Goal: Check status: Check status

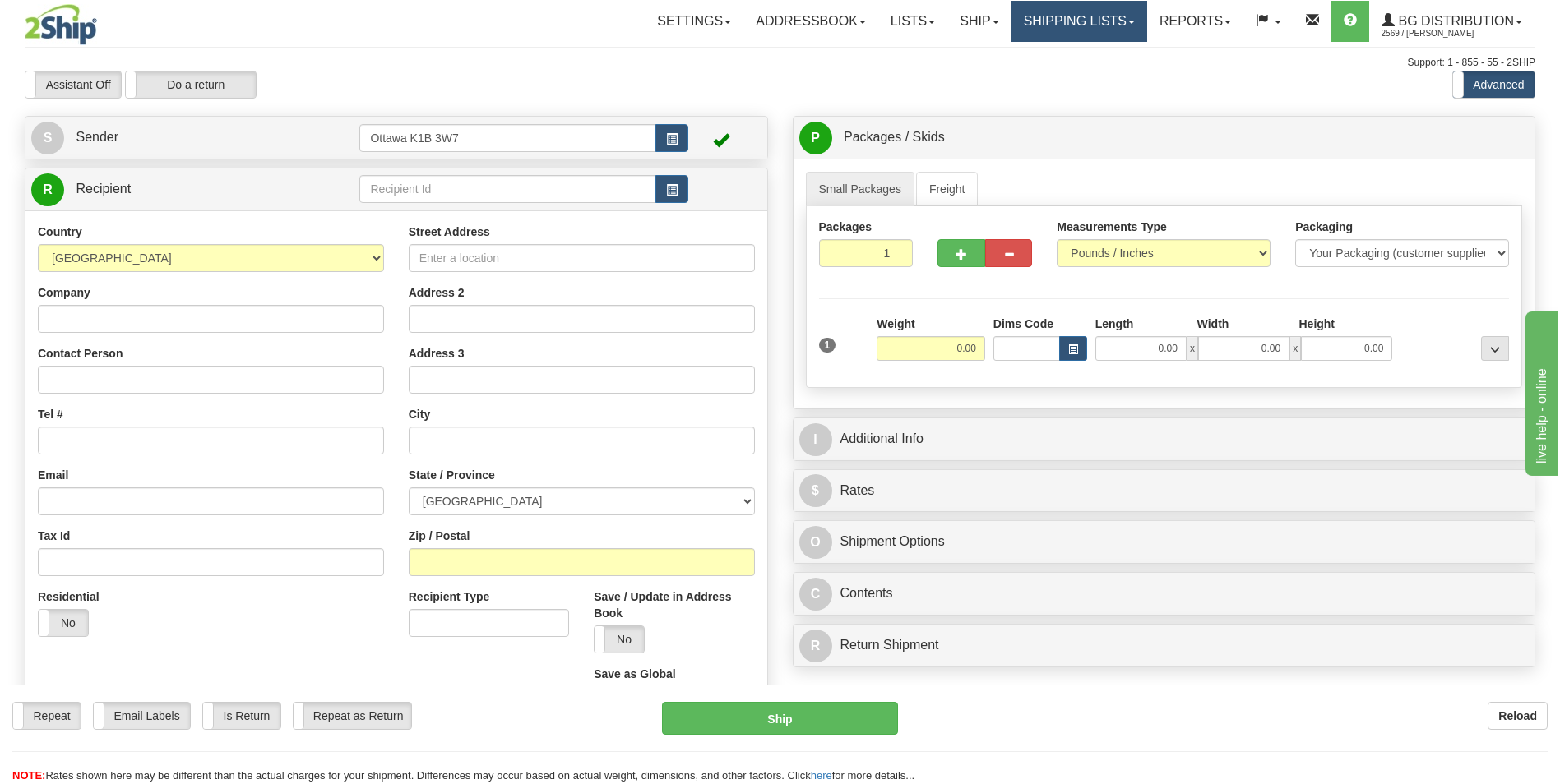
click at [1057, 21] on link "Shipping lists" at bounding box center [1079, 21] width 136 height 41
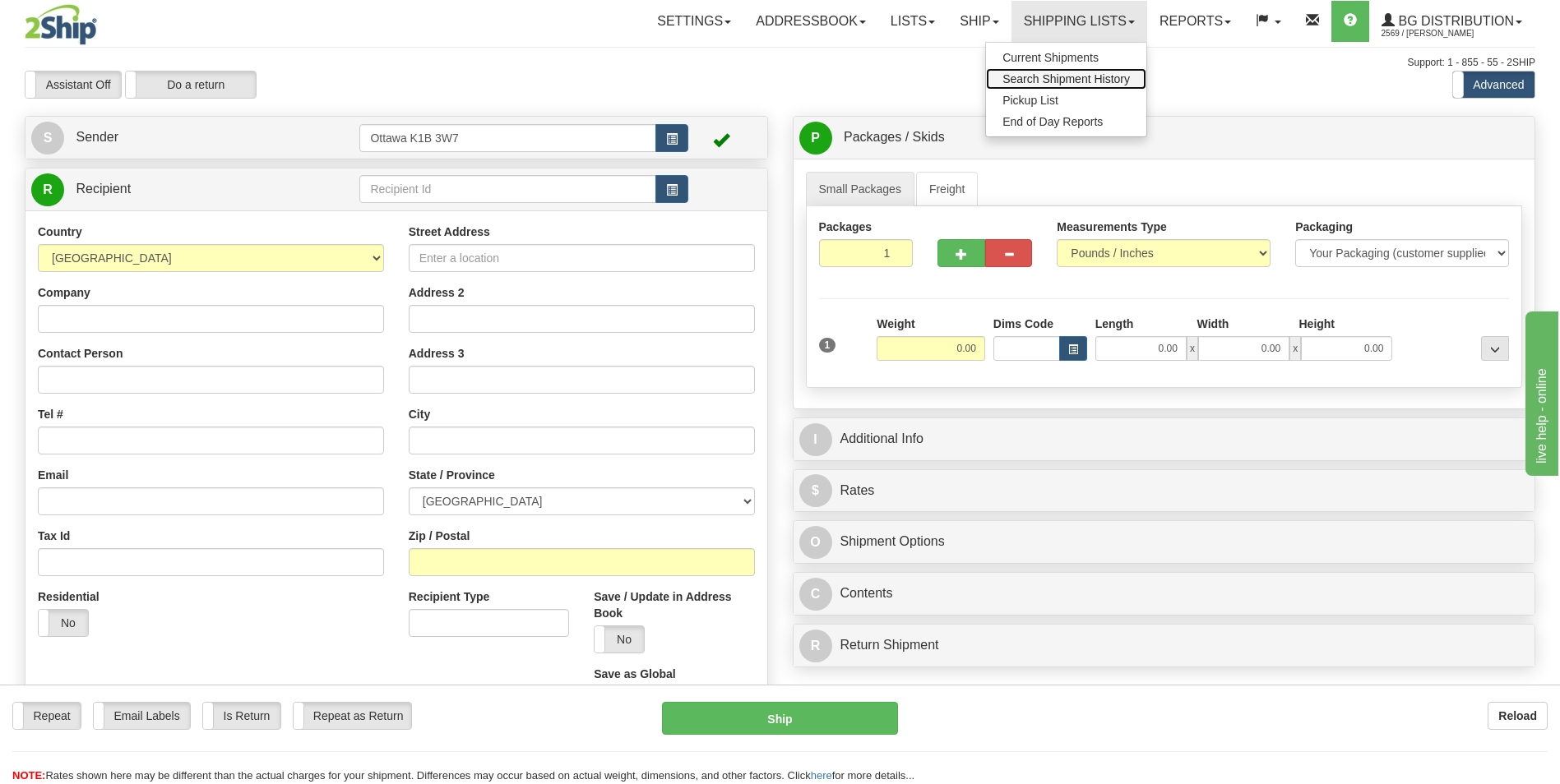
click at [1049, 82] on span "Search Shipment History" at bounding box center [1066, 78] width 128 height 13
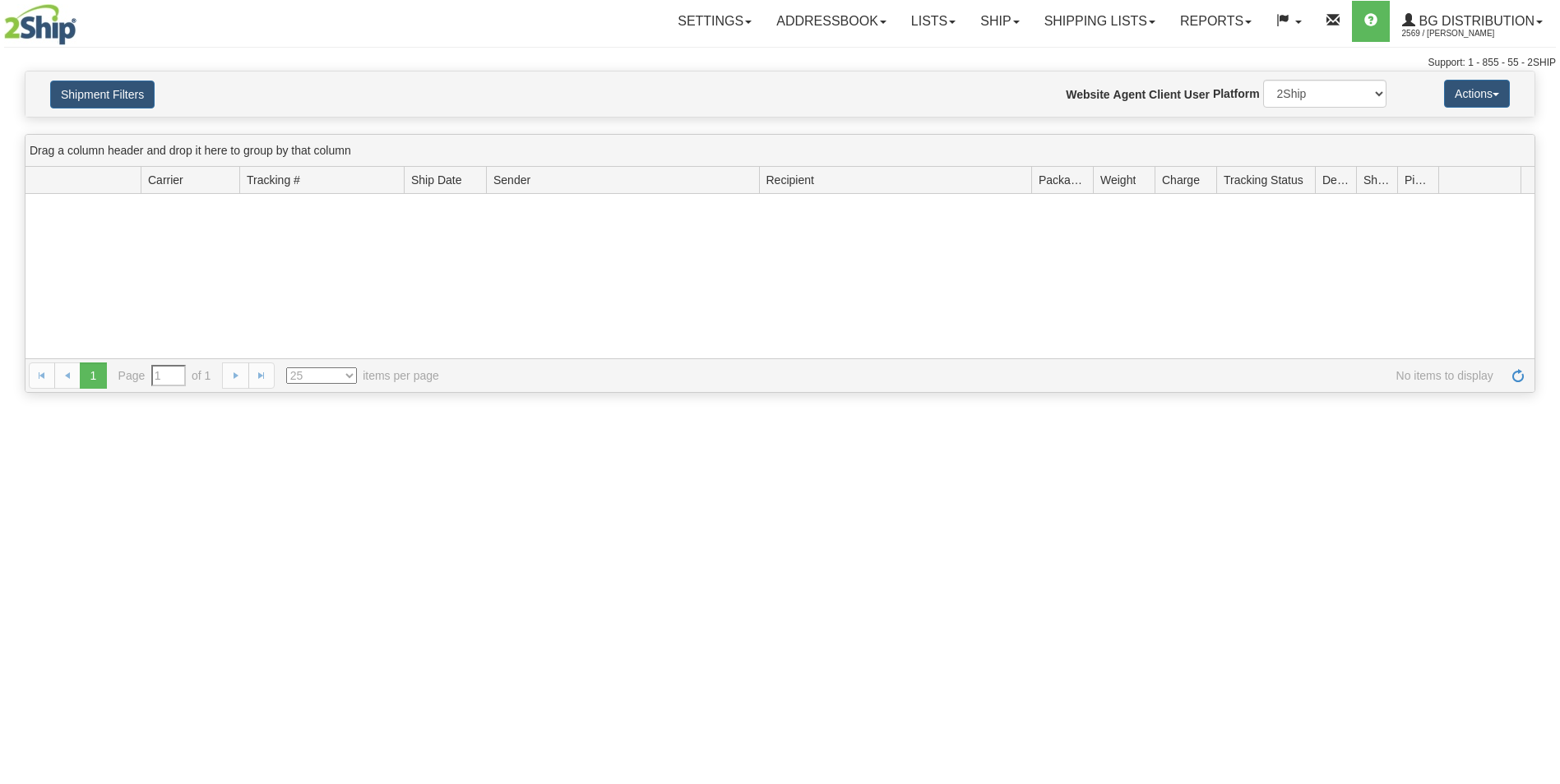
type input "From [DATE] To [DATE]"
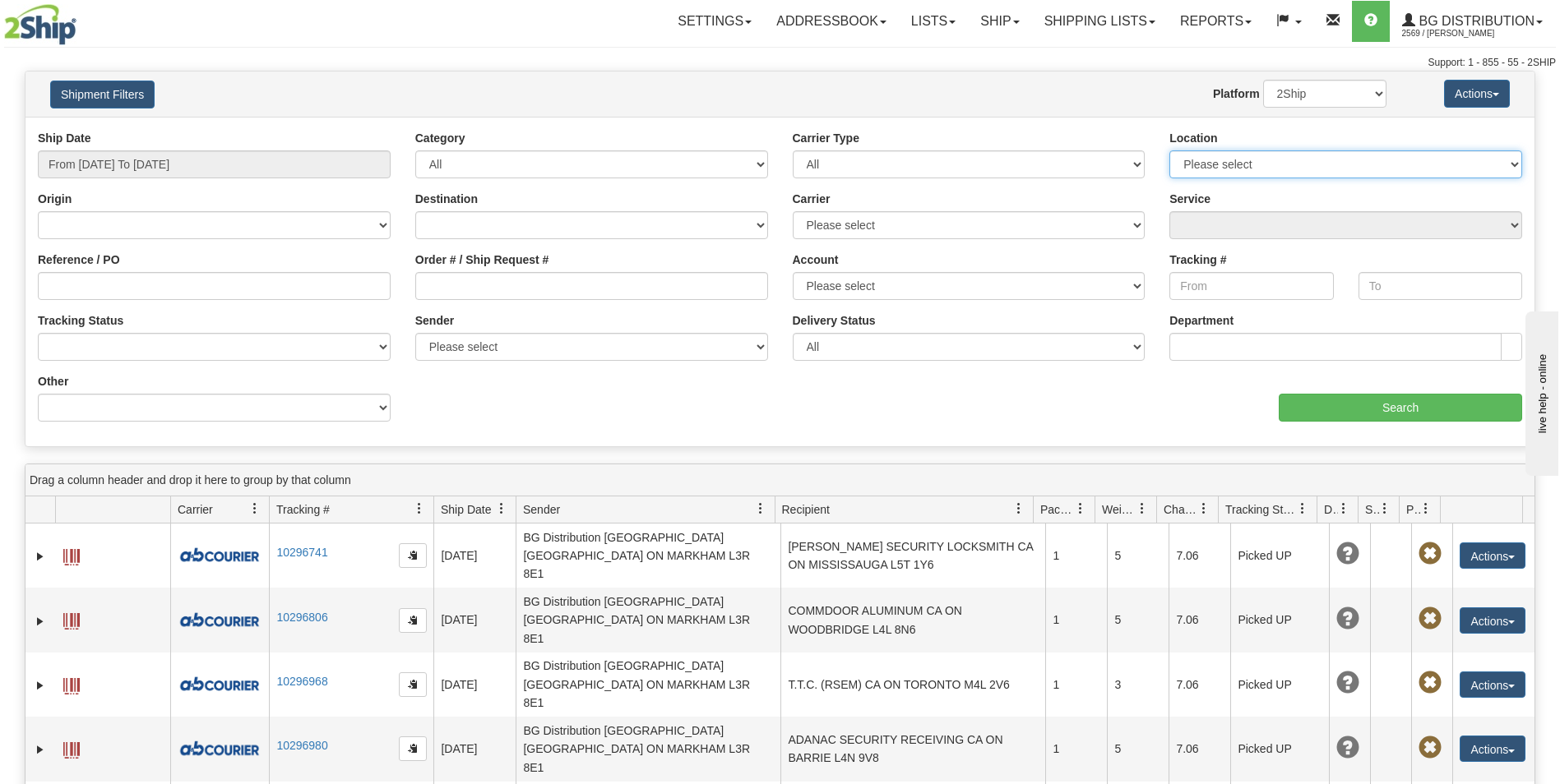
click at [1228, 158] on select "Please select [GEOGRAPHIC_DATA] K1B 3W7 [GEOGRAPHIC_DATA] [GEOGRAPHIC_DATA] [GE…" at bounding box center [1344, 165] width 352 height 28
select select "5436"
click at [1169, 151] on select "Please select [GEOGRAPHIC_DATA] K1B 3W7 [GEOGRAPHIC_DATA] [GEOGRAPHIC_DATA] [GE…" at bounding box center [1344, 165] width 352 height 28
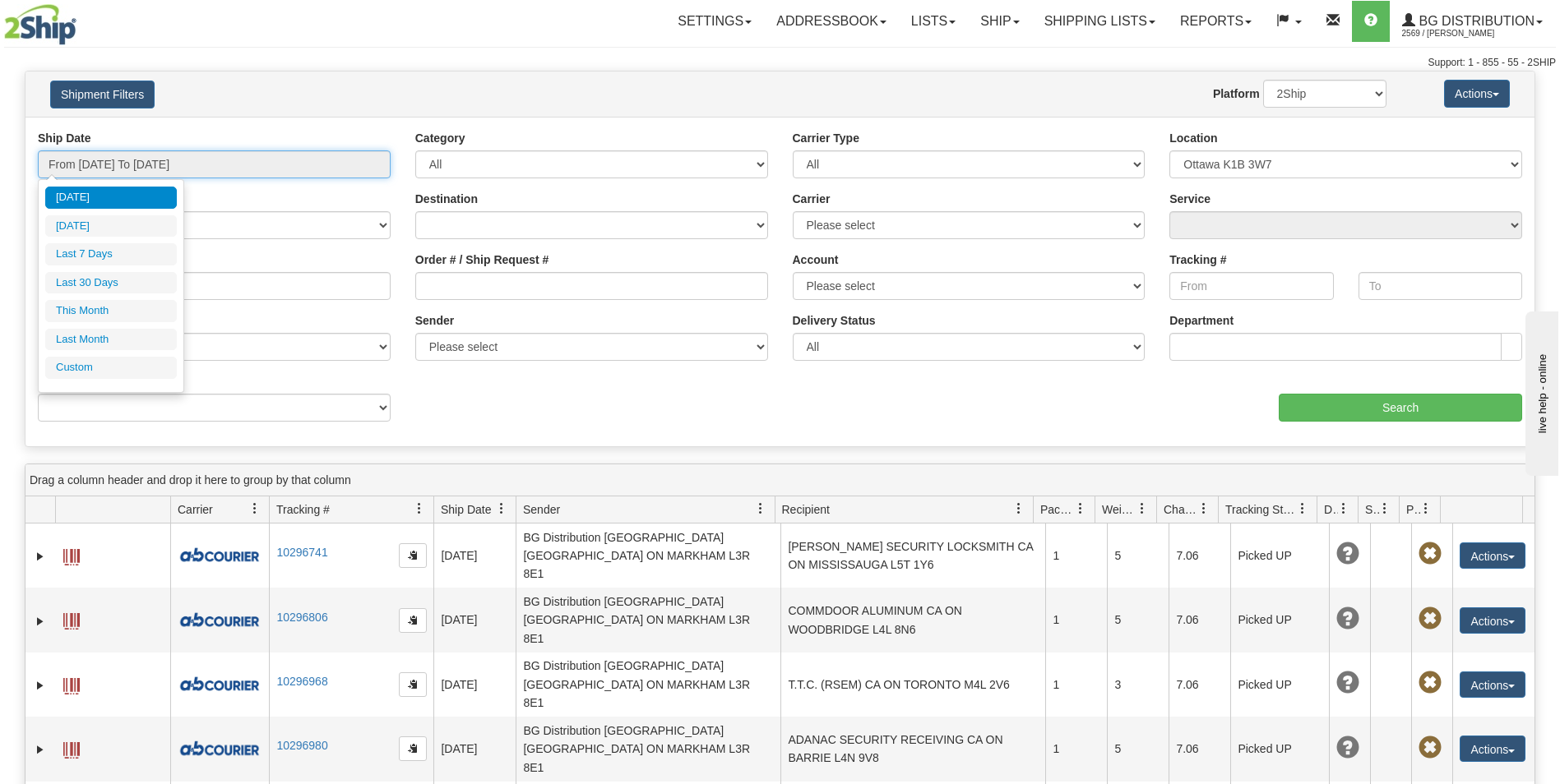
click at [260, 170] on input "From [DATE] To [DATE]" at bounding box center [214, 165] width 352 height 28
click at [268, 169] on input "From [DATE] To [DATE]" at bounding box center [214, 165] width 352 height 28
click at [236, 160] on input "From 08/27/2025 To 08/28/2025" at bounding box center [214, 165] width 352 height 28
click at [248, 92] on h4 "Shipment Filters" at bounding box center [162, 94] width 248 height 29
click at [195, 166] on input "From 08/27/2025 To 08/28/2025" at bounding box center [214, 165] width 352 height 28
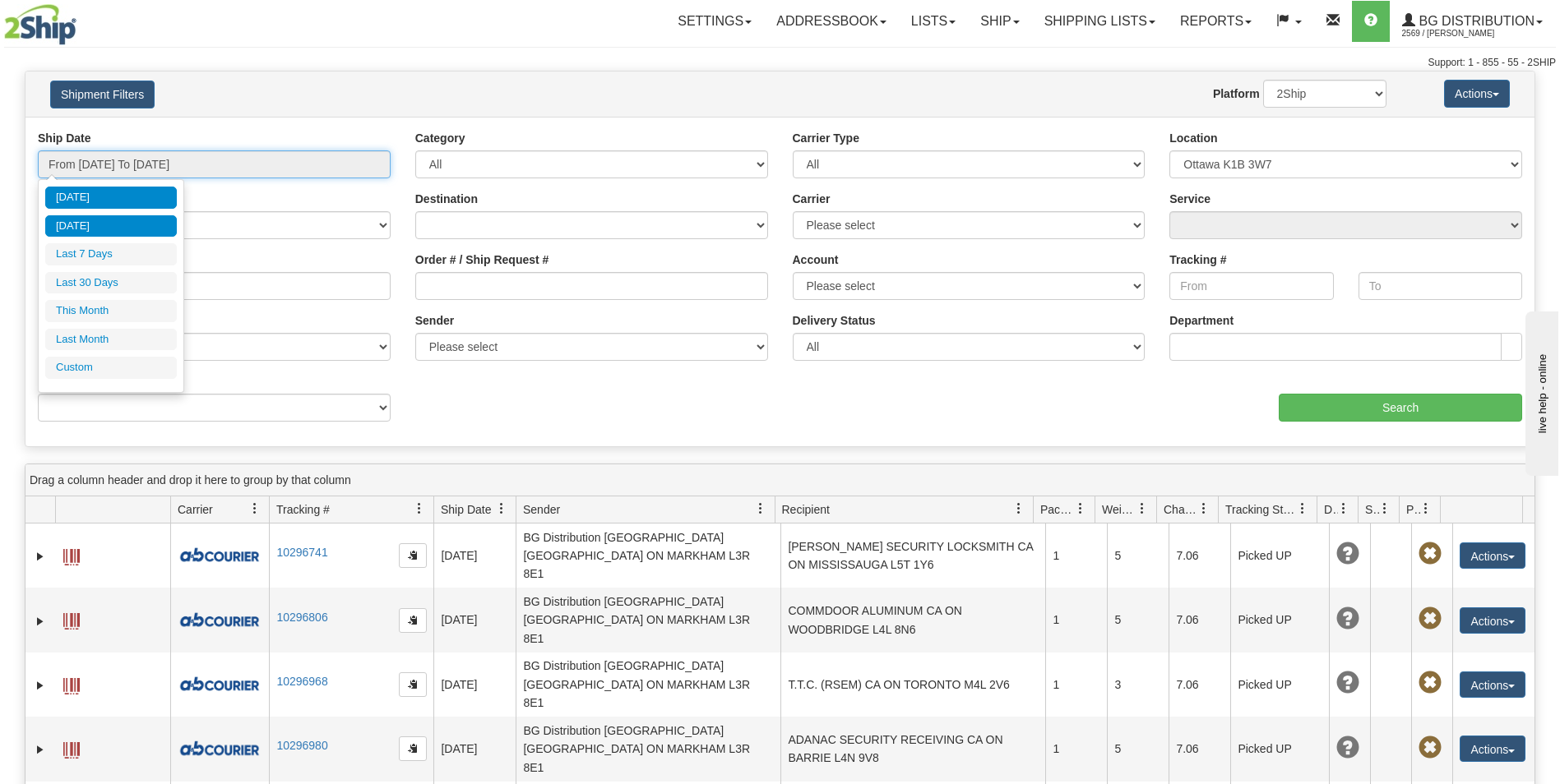
type input "08/27/2025"
type input "[DATE]"
type input "08/01/2025"
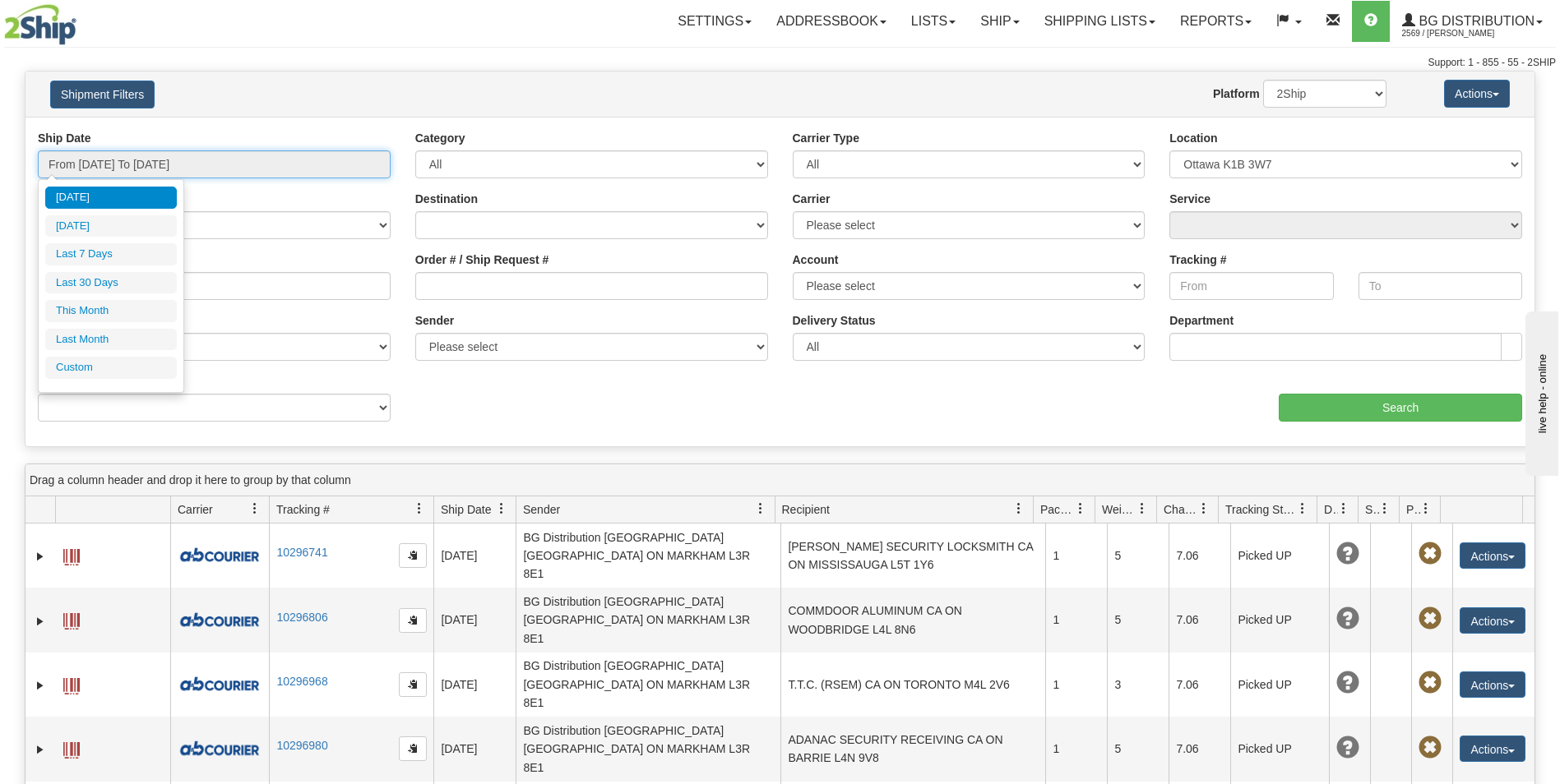
type input "08/31/2025"
type input "[DATE]"
type input "07/01/2025"
type input "07/31/2025"
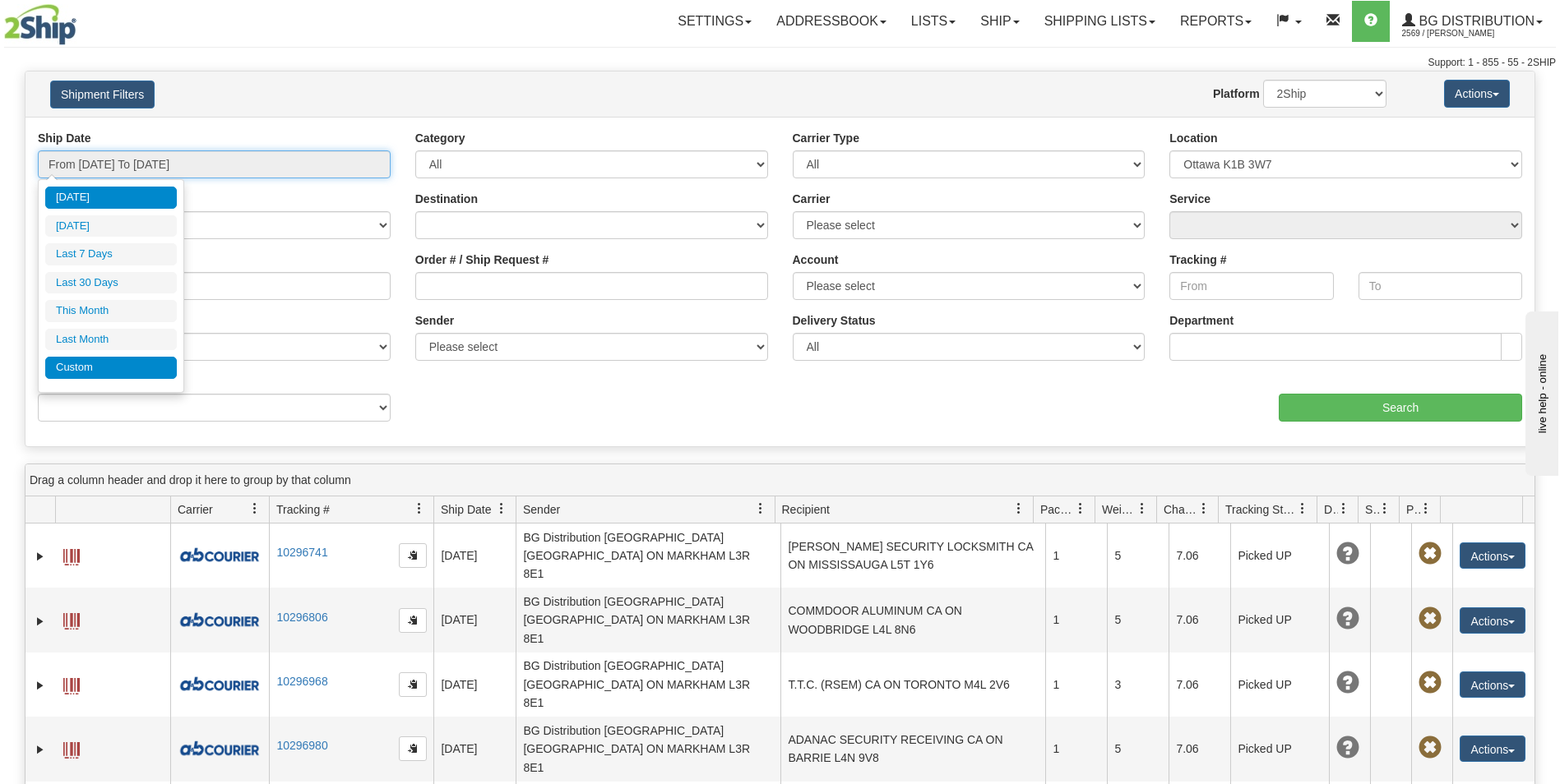
type input "[DATE]"
click at [91, 373] on li "Custom" at bounding box center [111, 368] width 132 height 22
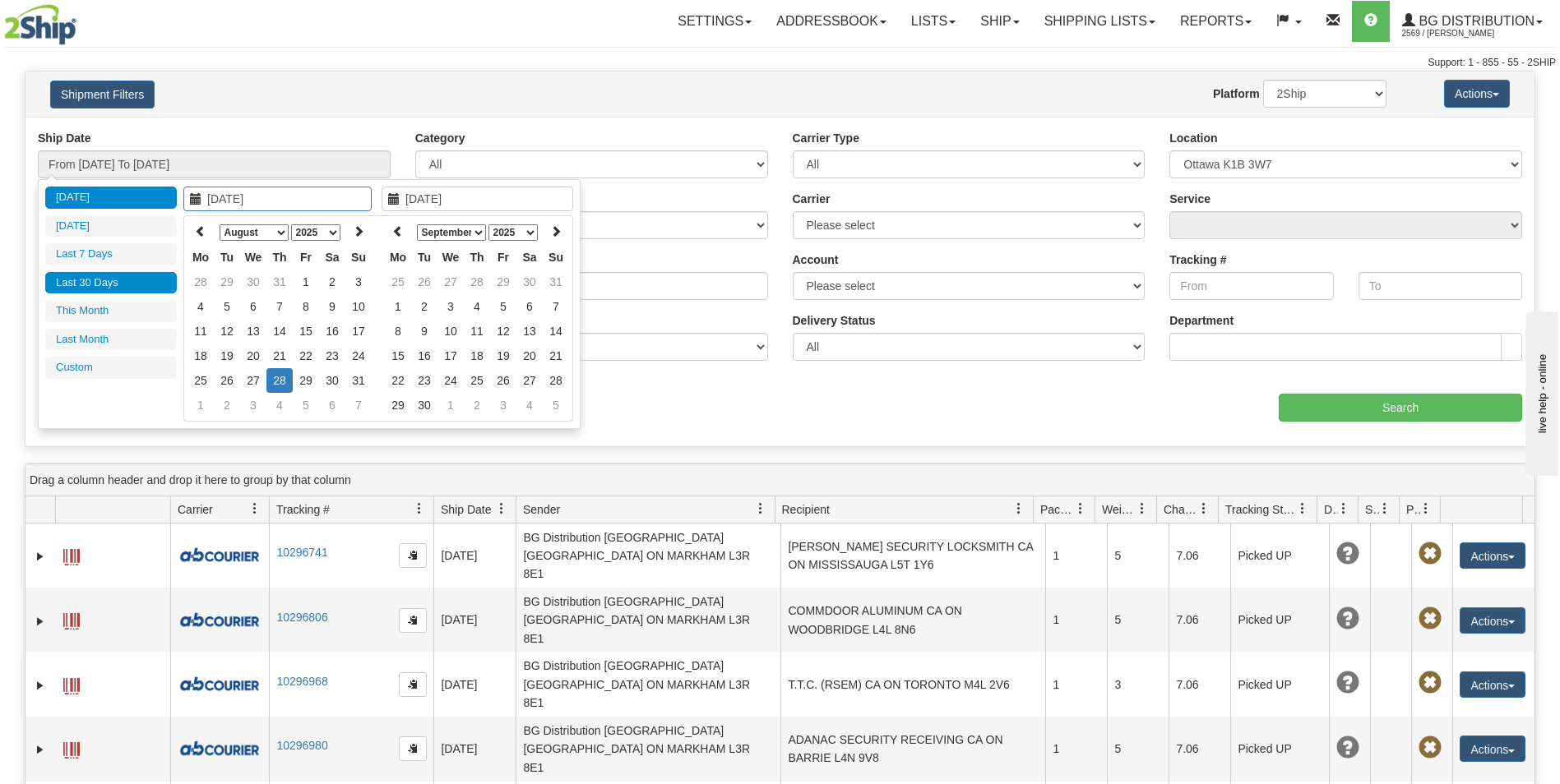
type input "07/01/2025"
type input "07/31/2025"
type input "08/01/2025"
type input "08/31/2025"
type input "07/30/2025"
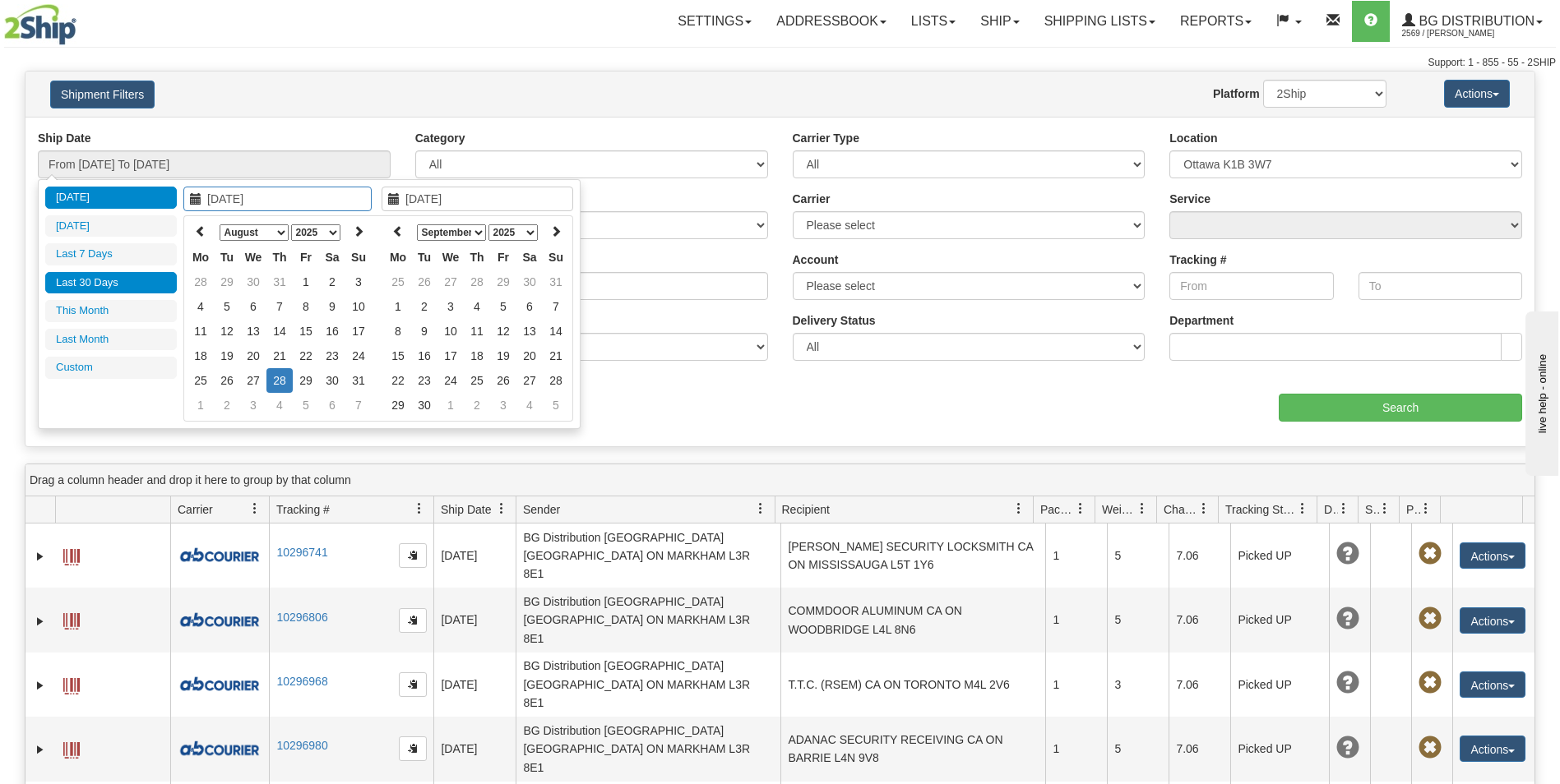
type input "[DATE]"
type input "08/26/2025"
click at [228, 381] on td "26" at bounding box center [227, 380] width 26 height 25
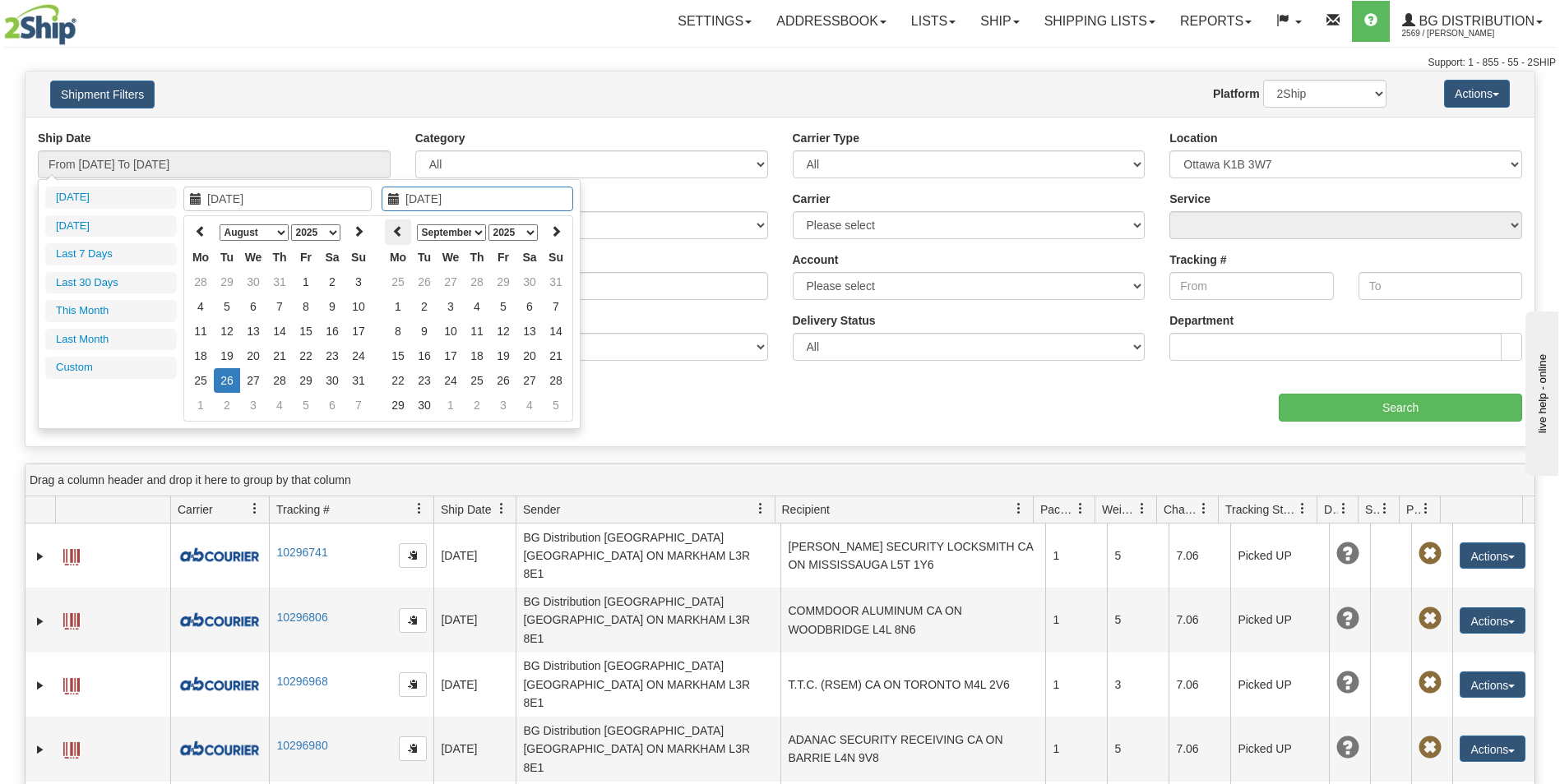
click at [399, 232] on icon at bounding box center [398, 231] width 12 height 12
type input "08/26/2025"
click at [423, 382] on td "26" at bounding box center [424, 380] width 26 height 25
type input "From 08/26/2025 To 08/26/2025"
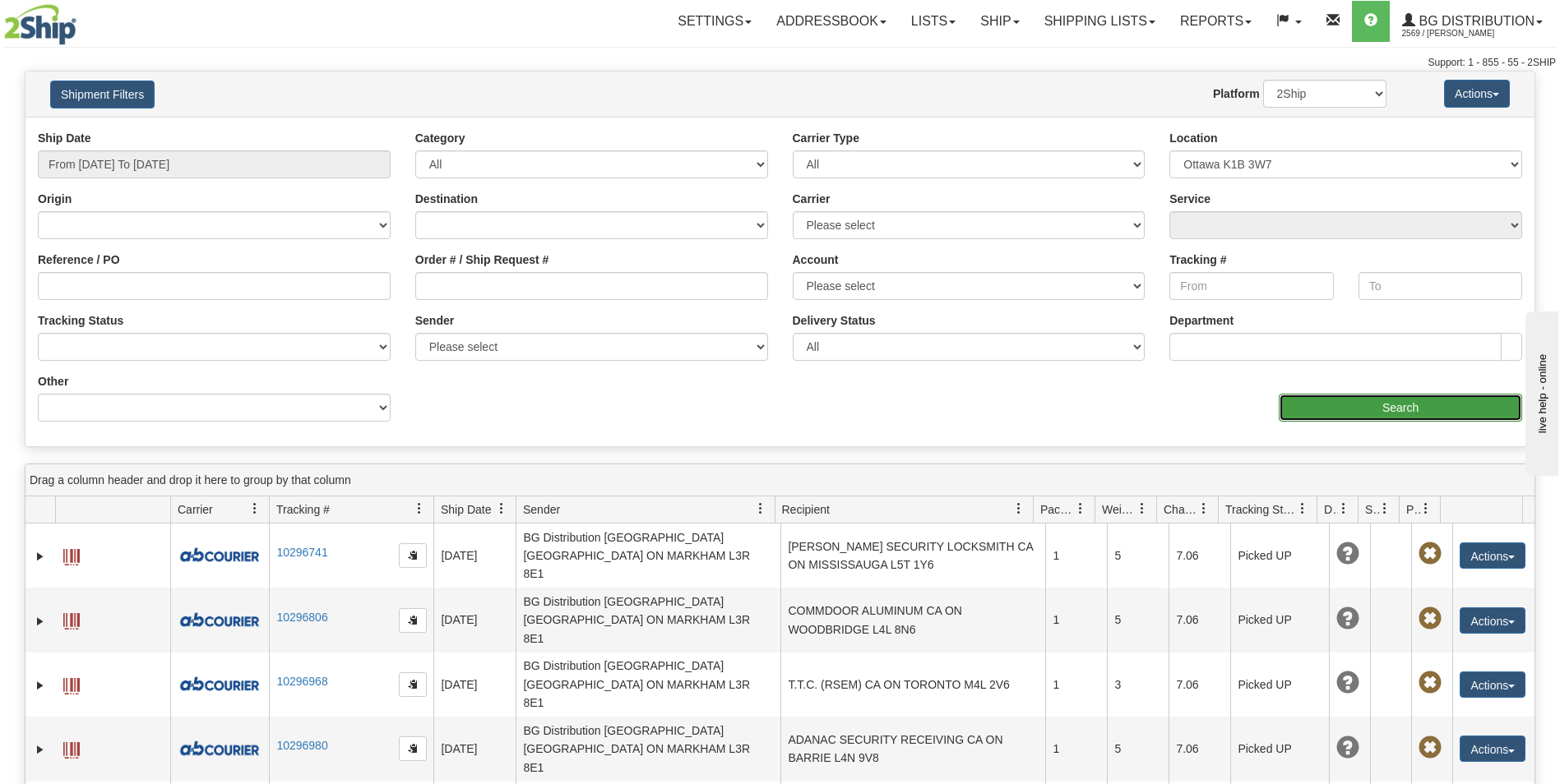
click at [1393, 412] on input "Search" at bounding box center [1400, 408] width 244 height 28
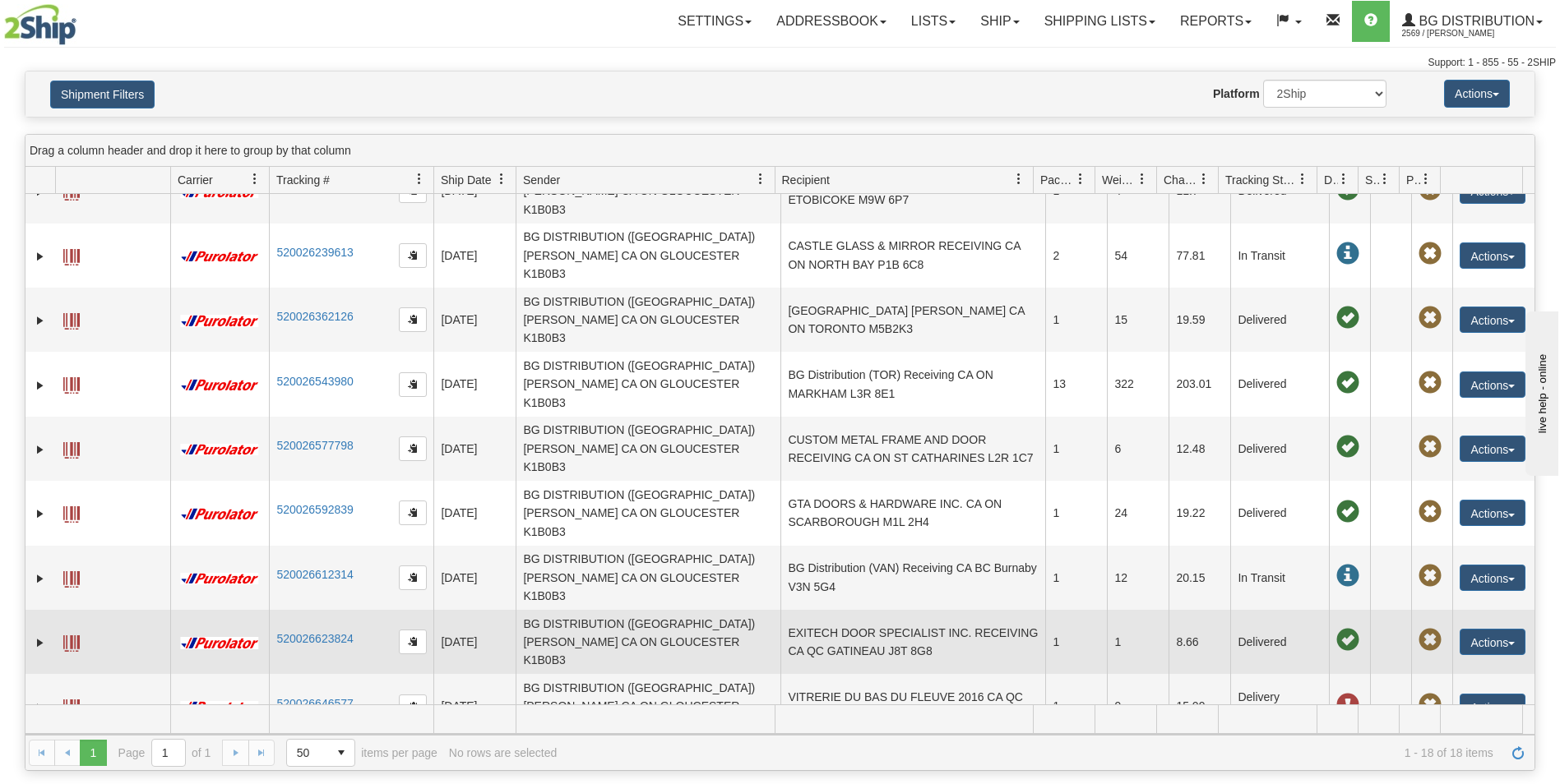
scroll to position [191, 0]
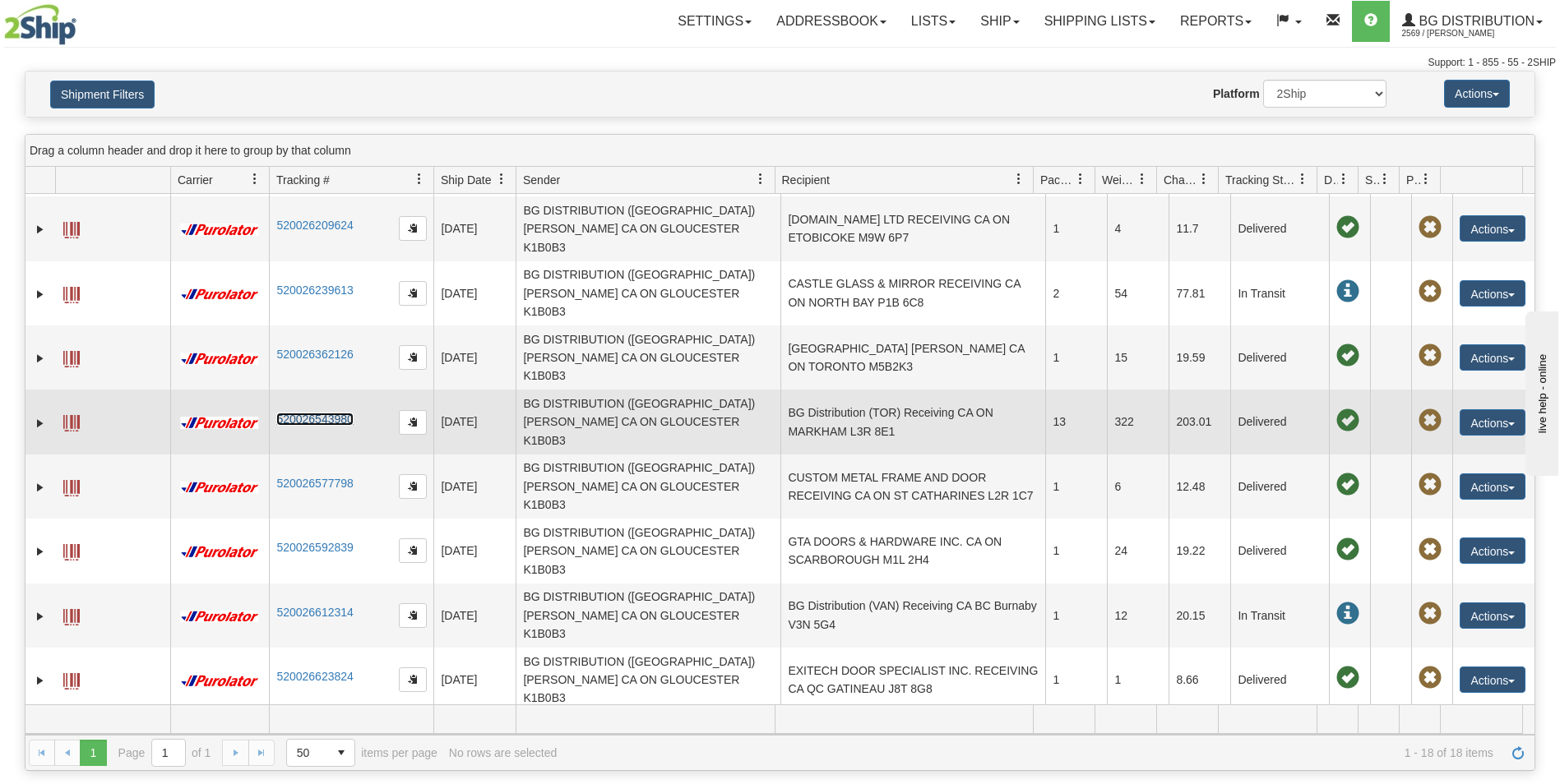
click at [302, 413] on link "520026543980" at bounding box center [314, 419] width 77 height 13
